Goal: Communication & Community: Answer question/provide support

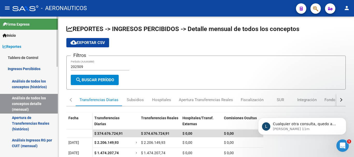
scroll to position [78, 0]
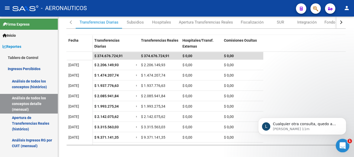
click at [341, 147] on icon "Abrir Intercom Messenger" at bounding box center [342, 145] width 9 height 9
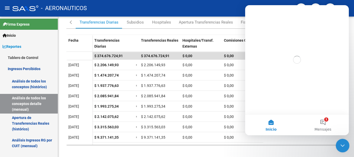
scroll to position [0, 0]
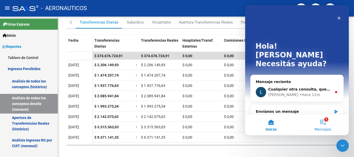
click at [324, 124] on button "1 Mensajes" at bounding box center [323, 125] width 52 height 21
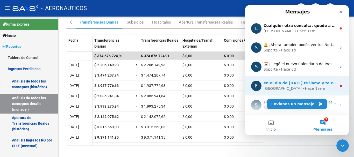
click at [310, 88] on div "[GEOGRAPHIC_DATA] • Hace 1sem" at bounding box center [300, 88] width 73 height 5
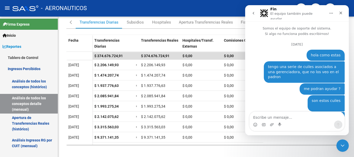
scroll to position [28, 0]
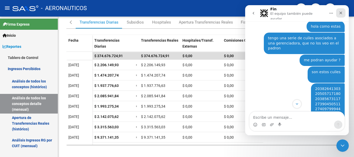
click at [340, 12] on icon "Cerrar" at bounding box center [341, 13] width 4 height 4
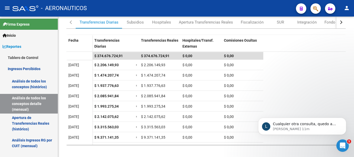
scroll to position [652, 0]
click at [342, 145] on icon "Abrir Intercom Messenger" at bounding box center [342, 145] width 9 height 9
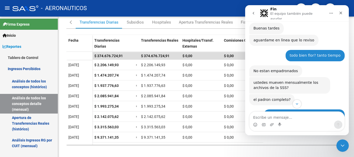
scroll to position [133, 0]
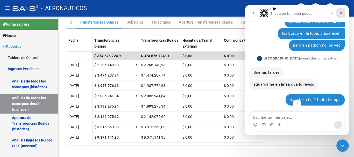
click at [340, 13] on icon "Cerrar" at bounding box center [341, 13] width 3 height 3
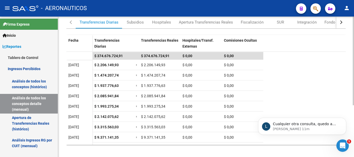
scroll to position [0, 0]
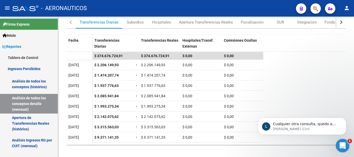
click at [343, 144] on icon "Abrir Intercom Messenger" at bounding box center [342, 145] width 9 height 9
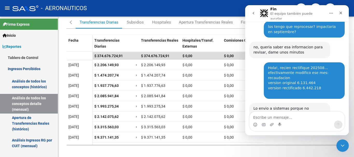
scroll to position [652, 0]
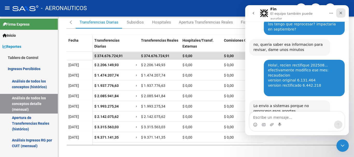
click at [342, 12] on icon "Cerrar" at bounding box center [341, 13] width 4 height 4
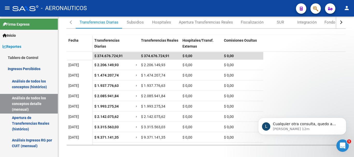
scroll to position [0, 0]
click at [339, 146] on icon "Abrir Intercom Messenger" at bounding box center [342, 145] width 9 height 9
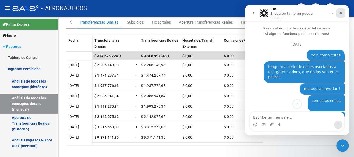
click at [341, 13] on icon "Cerrar" at bounding box center [341, 13] width 4 height 4
